Goal: Information Seeking & Learning: Find specific fact

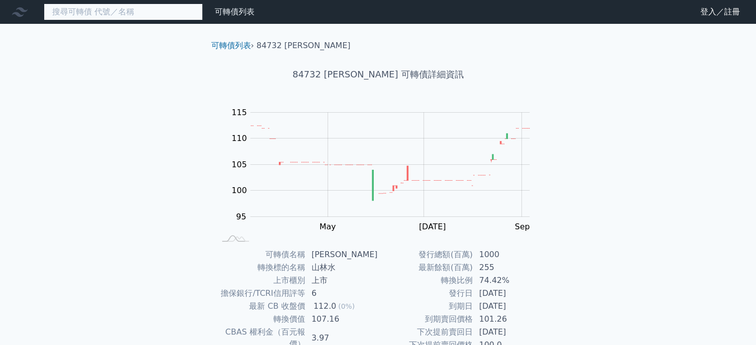
click at [112, 15] on input at bounding box center [123, 11] width 159 height 17
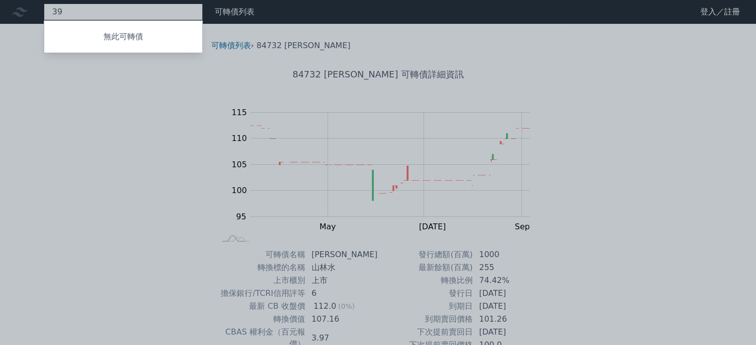
type input "3"
type input "e"
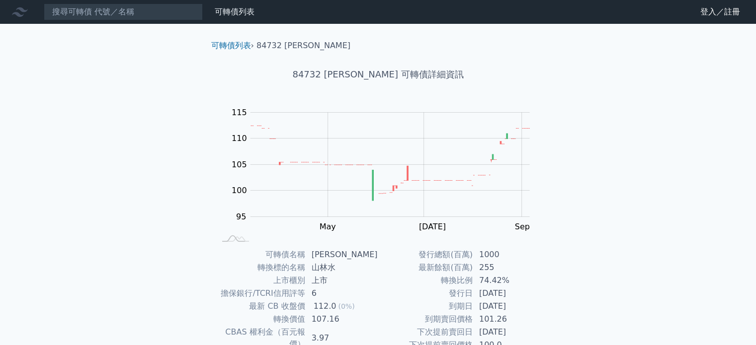
drag, startPoint x: 112, startPoint y: 15, endPoint x: 168, endPoint y: 21, distance: 56.9
click at [168, 21] on nav "可轉債列表 財務數據 可轉債列表 財務數據 登入／註冊 登入／註冊" at bounding box center [378, 12] width 756 height 24
click at [112, 19] on input at bounding box center [123, 11] width 159 height 17
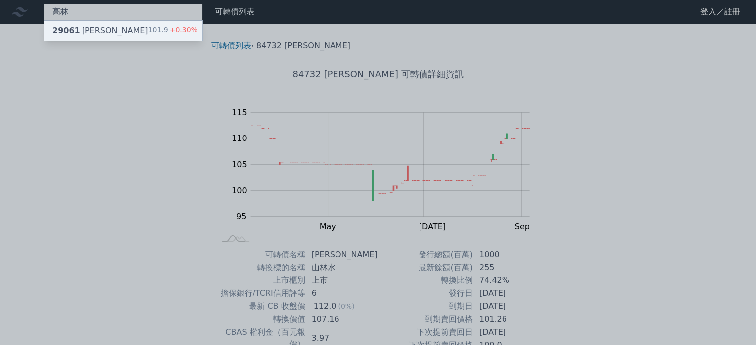
type input "高林"
click at [113, 25] on div "29061 高林一 101.9 +0.30%" at bounding box center [123, 31] width 158 height 20
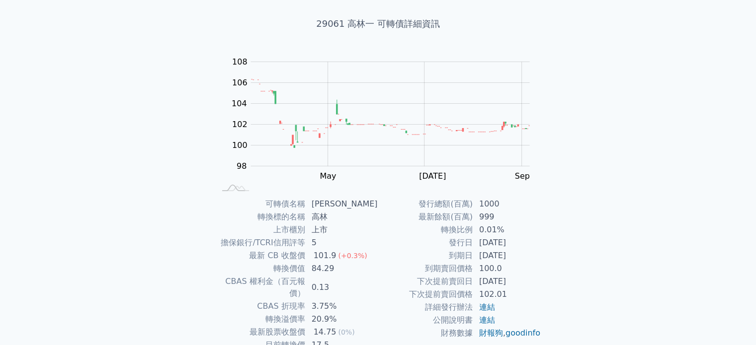
scroll to position [115, 0]
